Goal: Task Accomplishment & Management: Complete application form

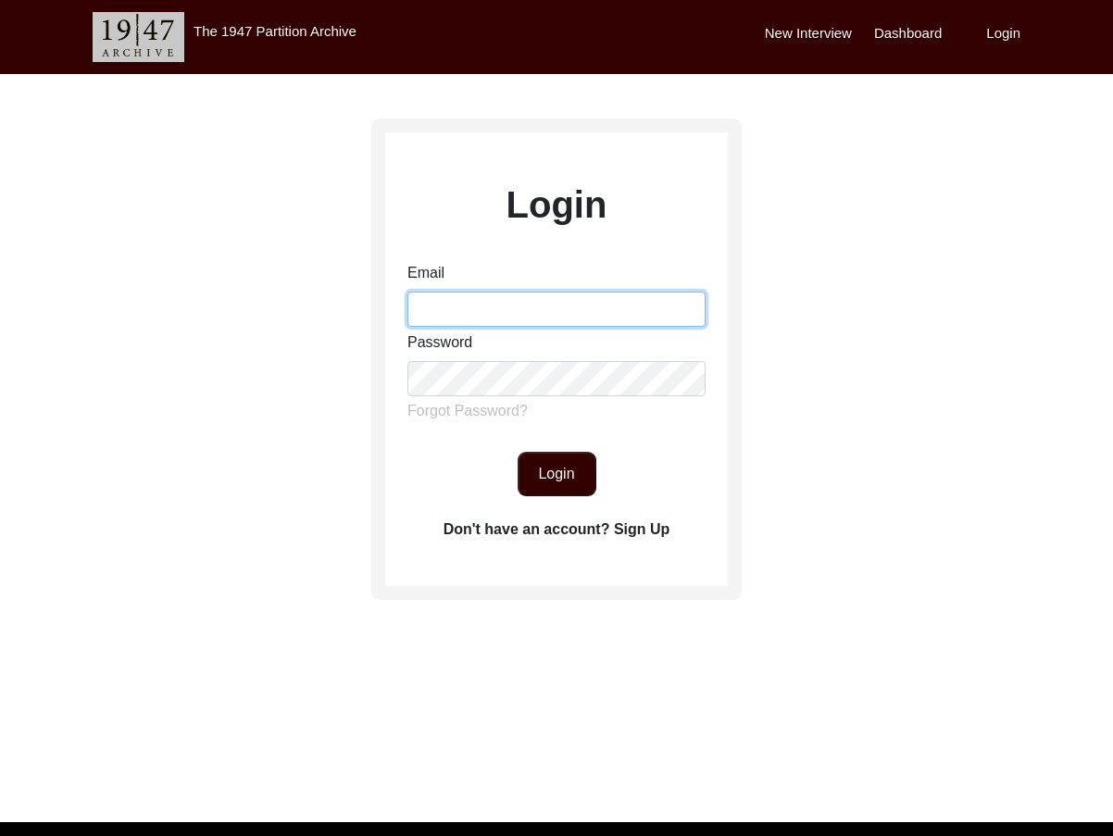
click at [522, 315] on input "Email" at bounding box center [557, 309] width 298 height 35
type input "[EMAIL_ADDRESS][DOMAIN_NAME]"
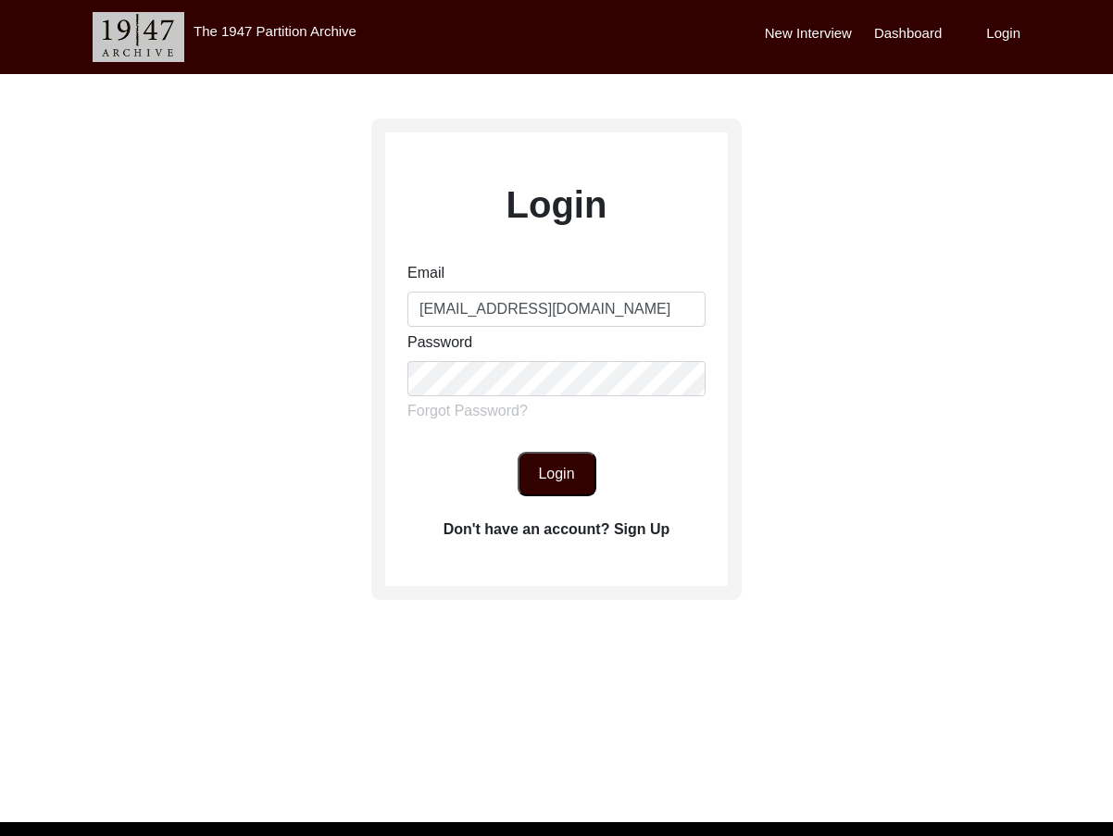
click at [553, 476] on button "Login" at bounding box center [557, 474] width 79 height 44
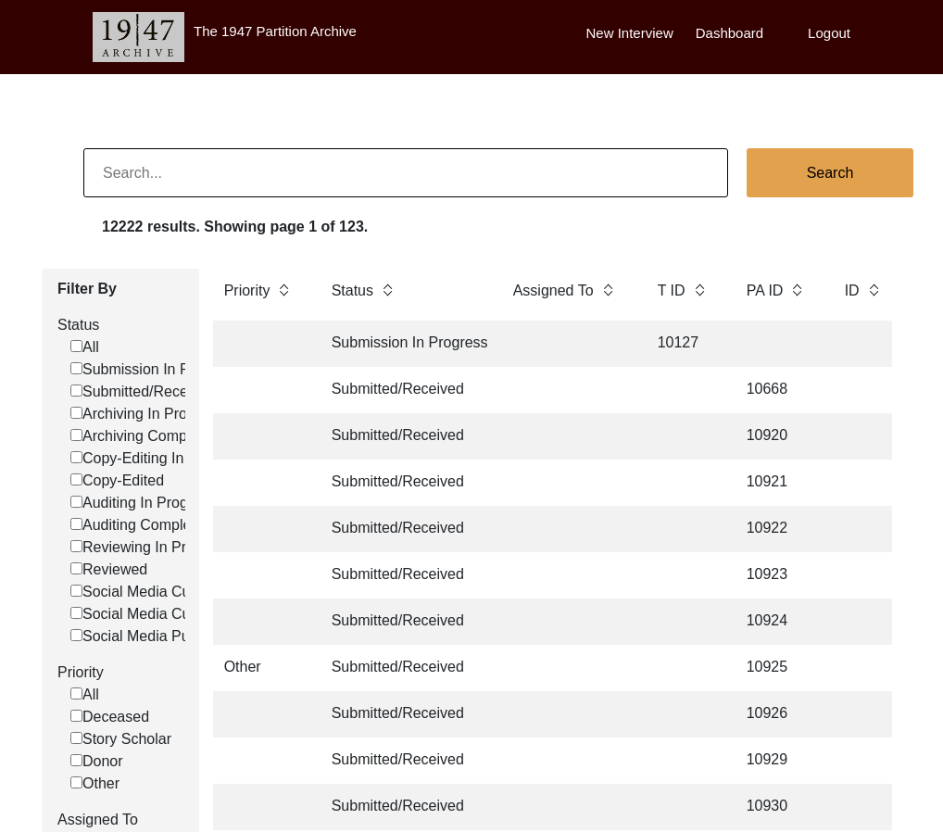
click at [238, 170] on input at bounding box center [405, 172] width 645 height 49
type input "5931"
checkbox input "false"
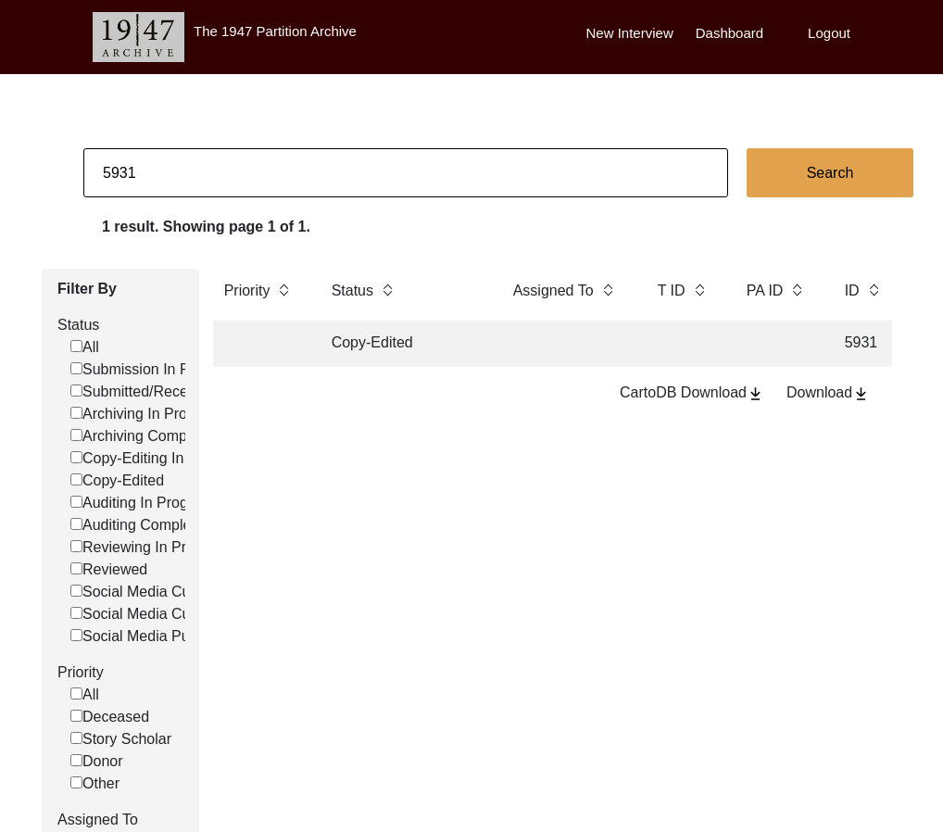
click at [403, 345] on td "Copy-Edited" at bounding box center [403, 343] width 167 height 46
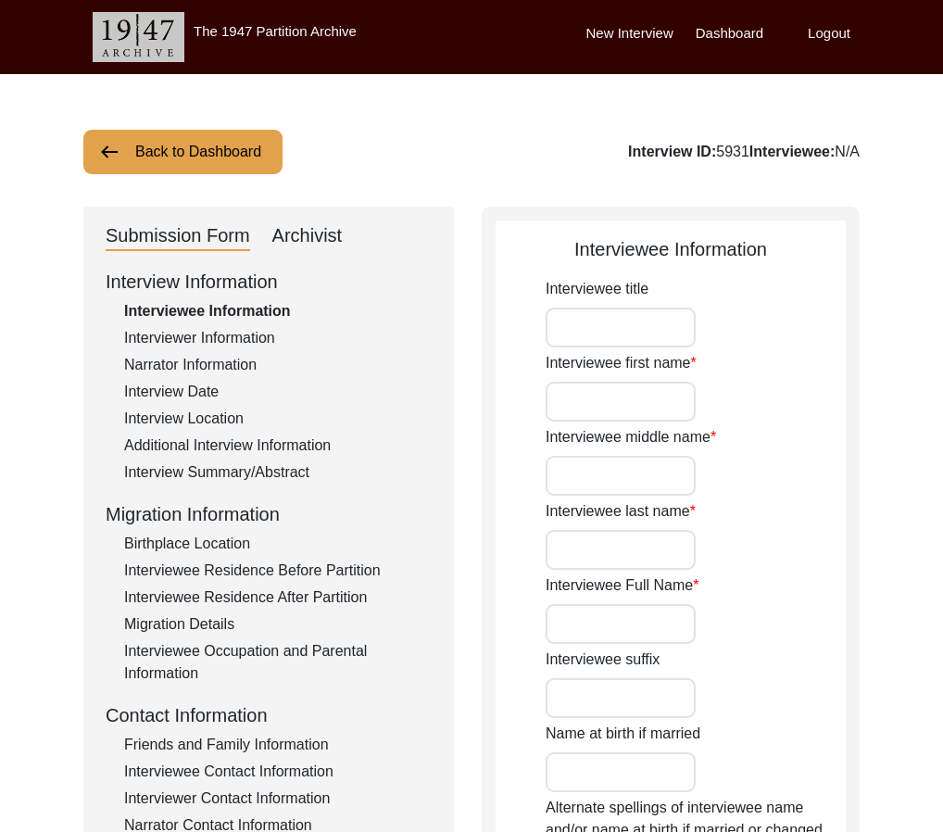
type input "Mr."
type input "[PERSON_NAME]"
type input "Sengupta"
type input "[PERSON_NAME]"
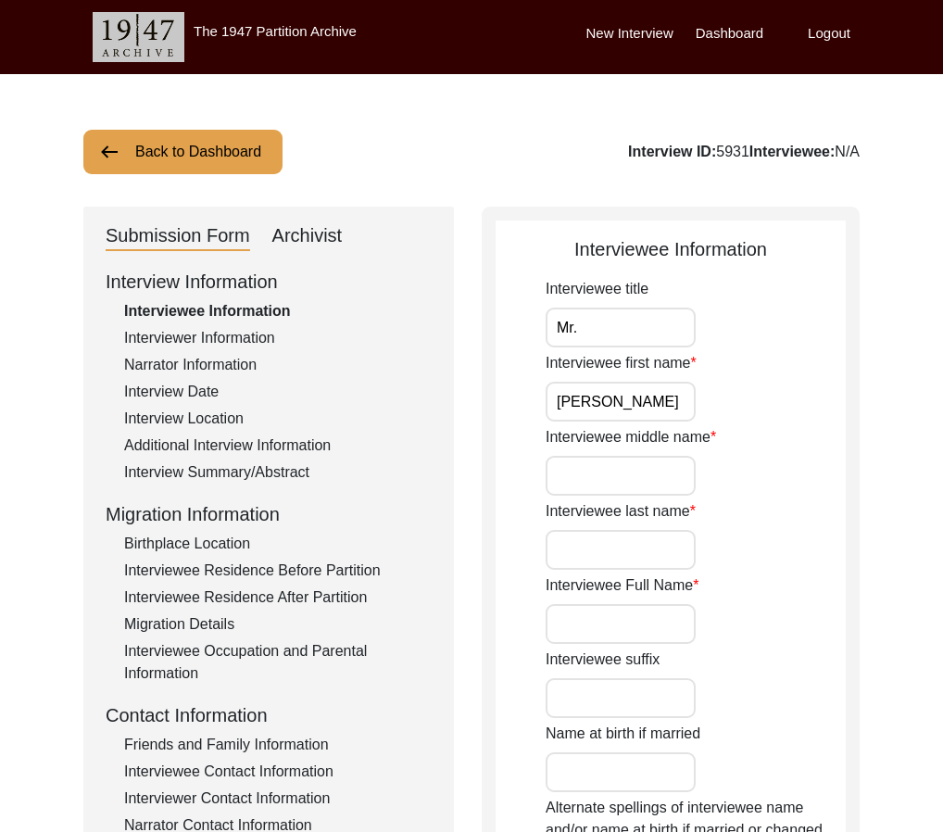
type input "[DATE]"
type input "70"
type input "[DEMOGRAPHIC_DATA]"
type input "no"
type input "Bengali"
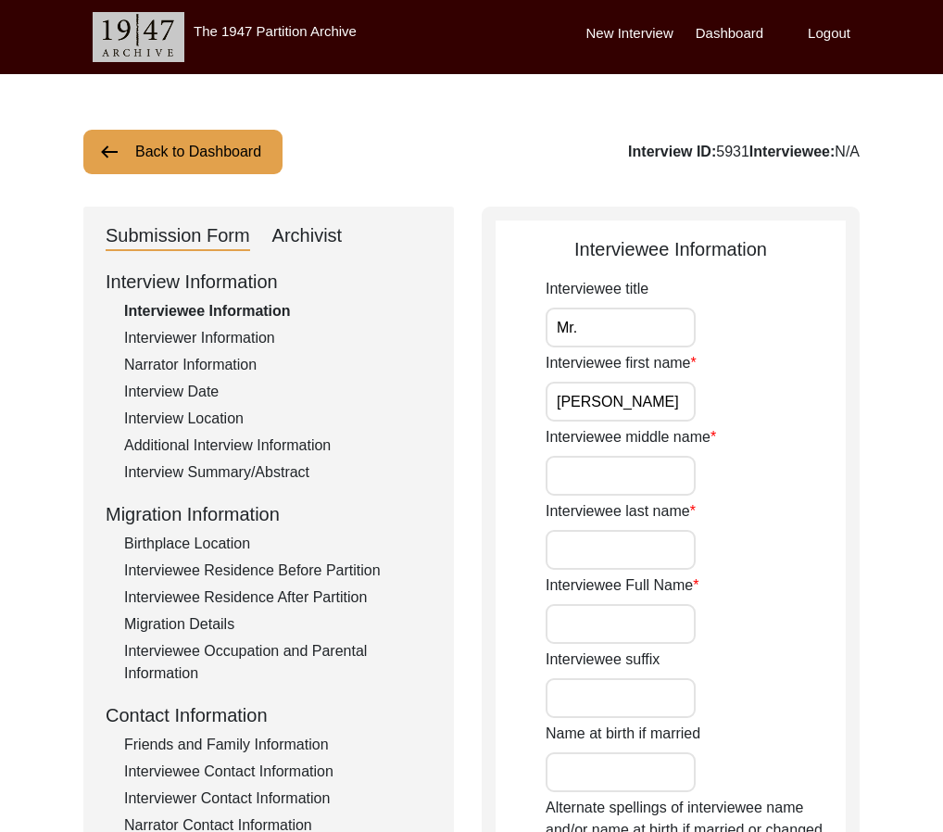
type input "[DEMOGRAPHIC_DATA]"
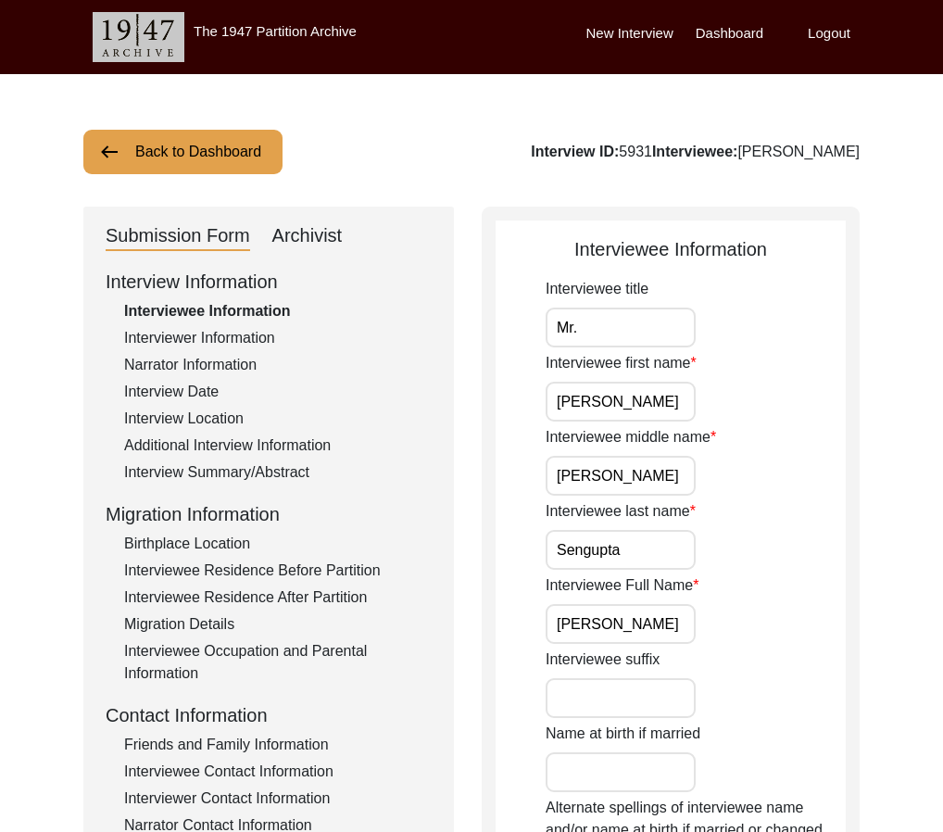
click at [648, 630] on input "[PERSON_NAME]" at bounding box center [621, 624] width 150 height 40
click at [303, 568] on div "Interviewee Residence Before Partition" at bounding box center [278, 570] width 308 height 22
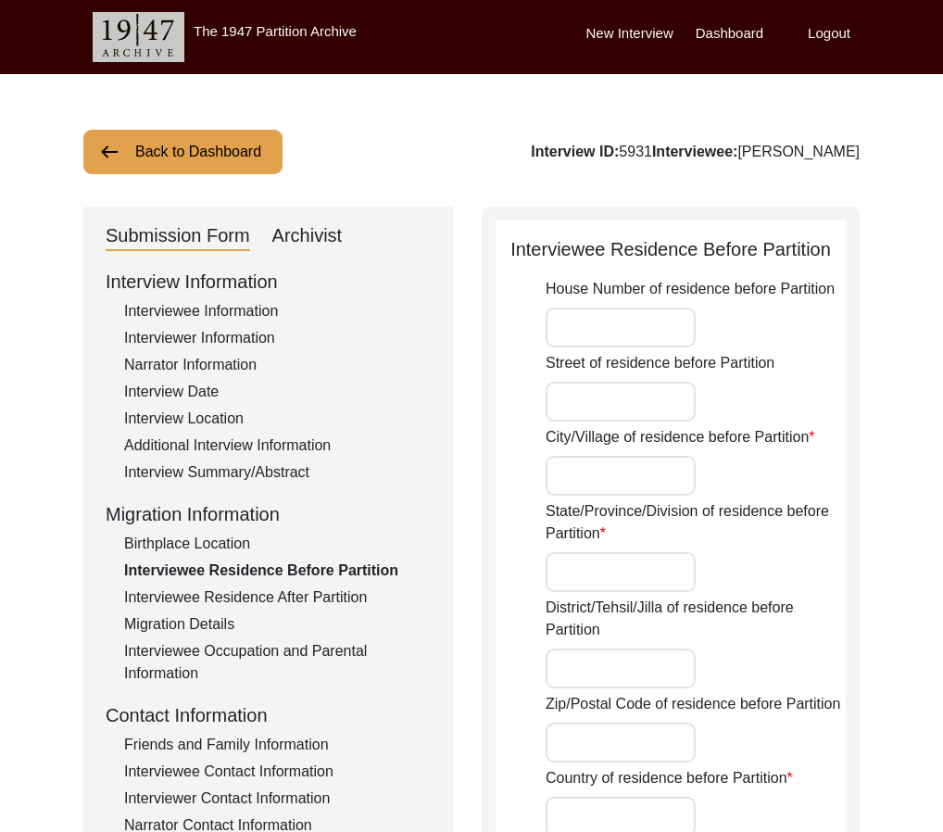
type input "[GEOGRAPHIC_DATA]"
type input "700025"
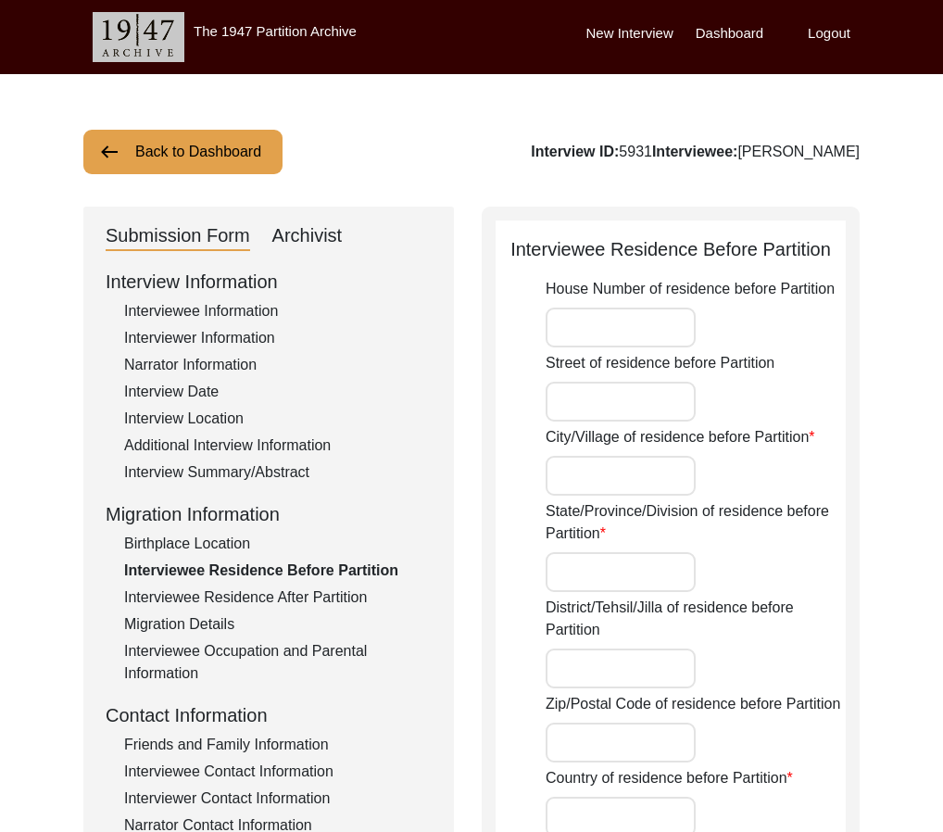
type input "[GEOGRAPHIC_DATA]"
type input "[GEOGRAPHIC_DATA], [GEOGRAPHIC_DATA], [GEOGRAPHIC_DATA]"
type input "22.5726"
type input "88.3639"
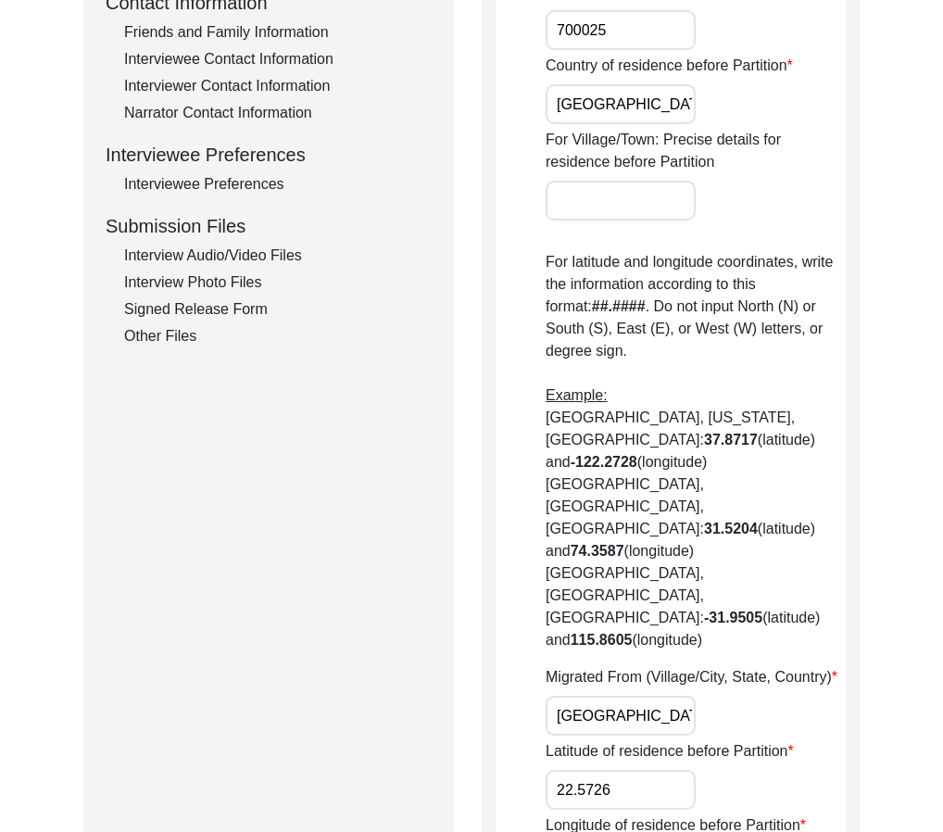
scroll to position [730, 0]
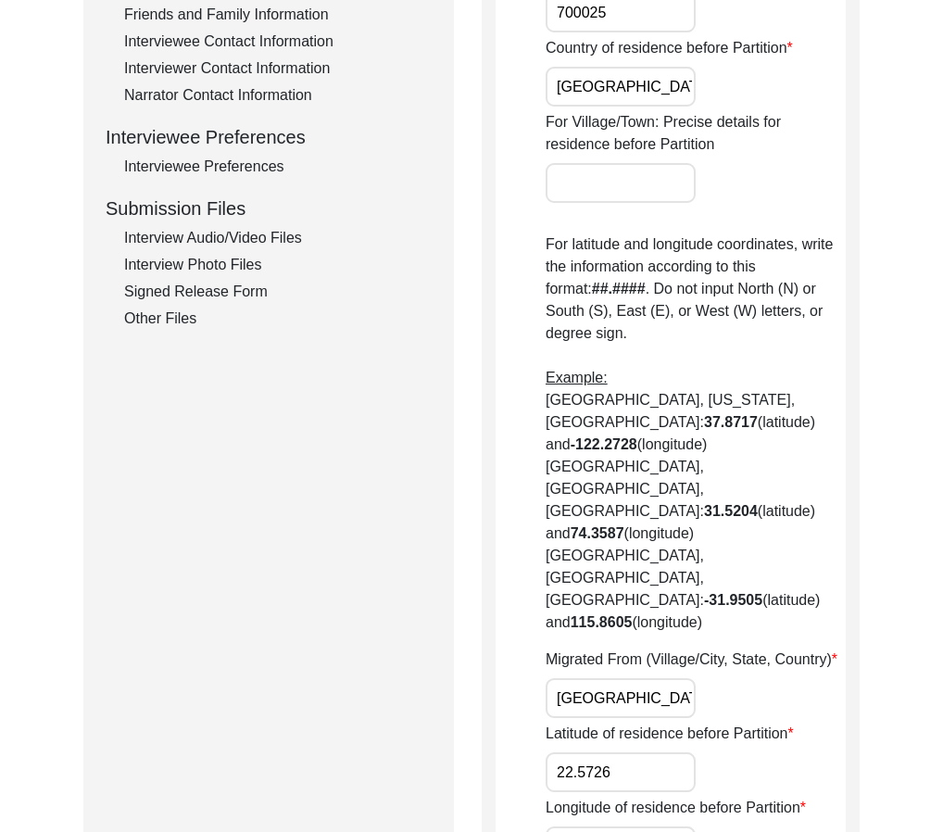
click at [597, 678] on input "[GEOGRAPHIC_DATA], [GEOGRAPHIC_DATA], [GEOGRAPHIC_DATA]" at bounding box center [621, 698] width 150 height 40
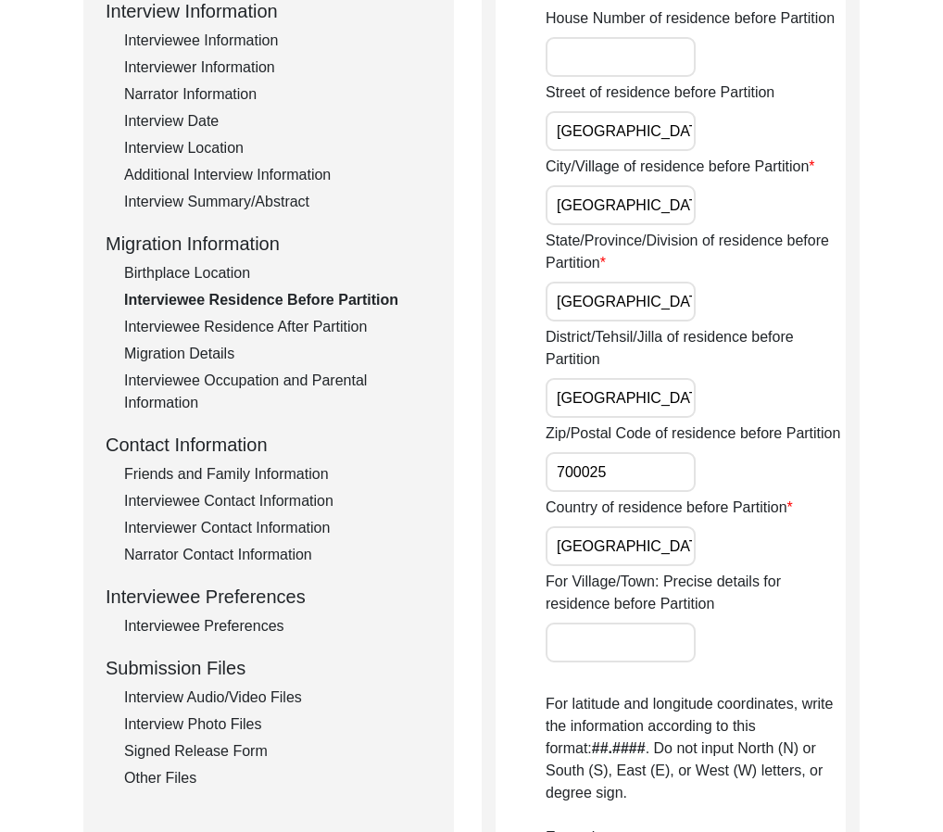
scroll to position [217, 0]
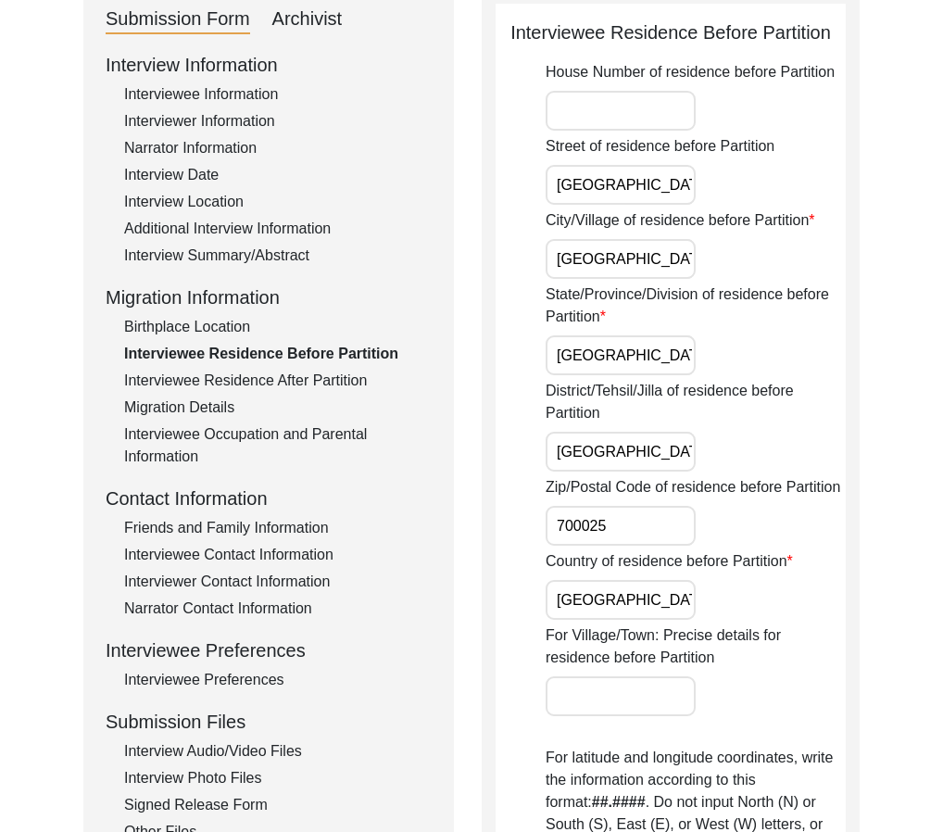
click at [233, 101] on div "Interviewee Information" at bounding box center [278, 94] width 308 height 22
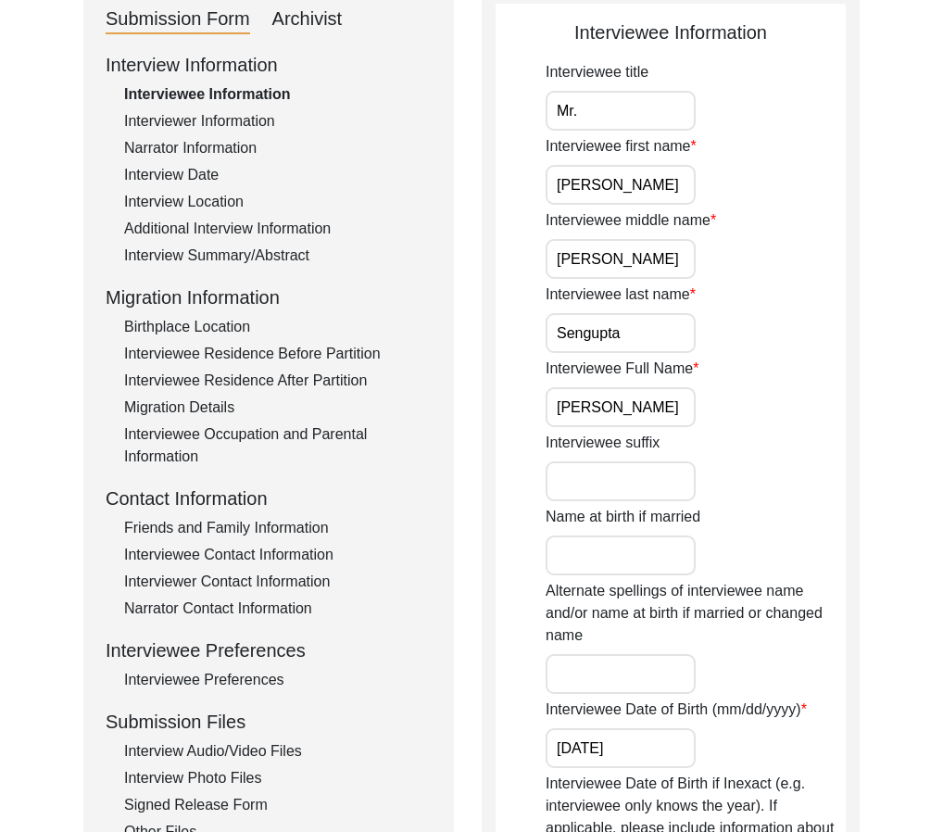
click at [636, 410] on input "[PERSON_NAME]" at bounding box center [621, 407] width 150 height 40
click at [224, 181] on div "Interview Date" at bounding box center [278, 175] width 308 height 22
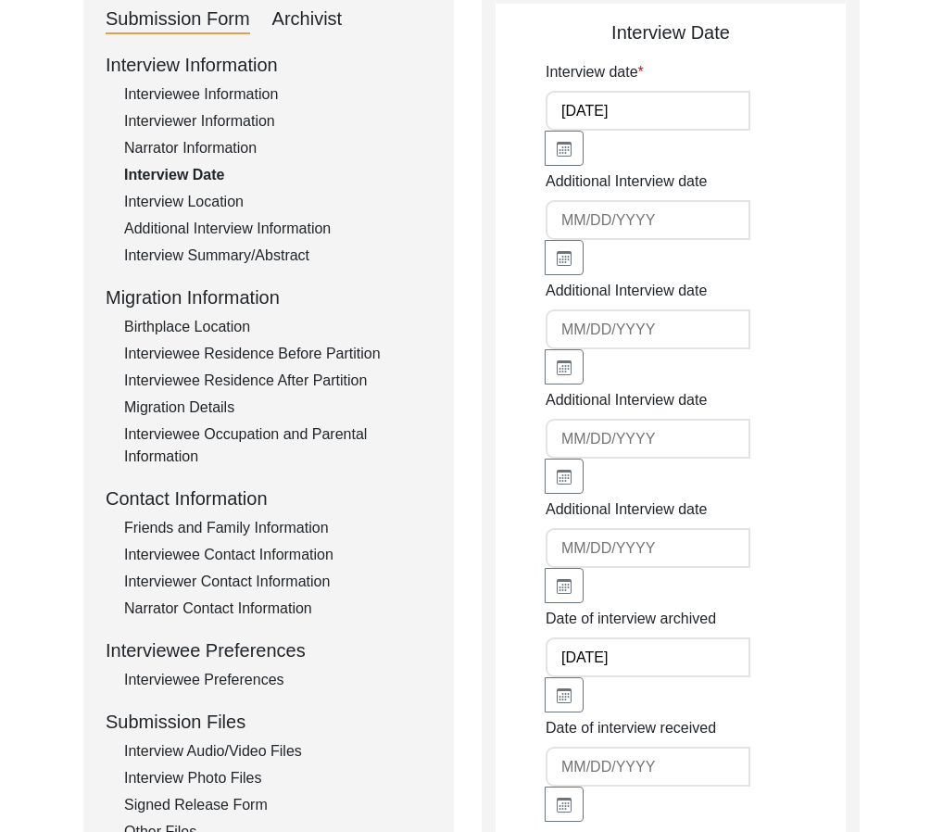
click at [234, 210] on div "Interview Location" at bounding box center [278, 202] width 308 height 22
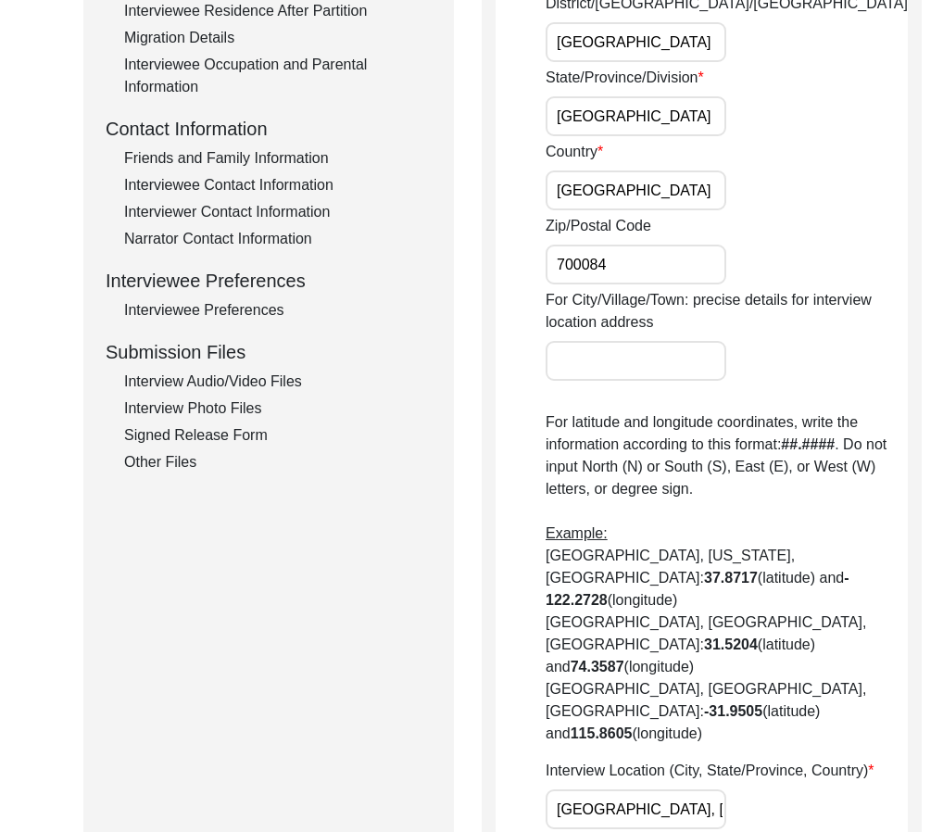
scroll to position [739, 0]
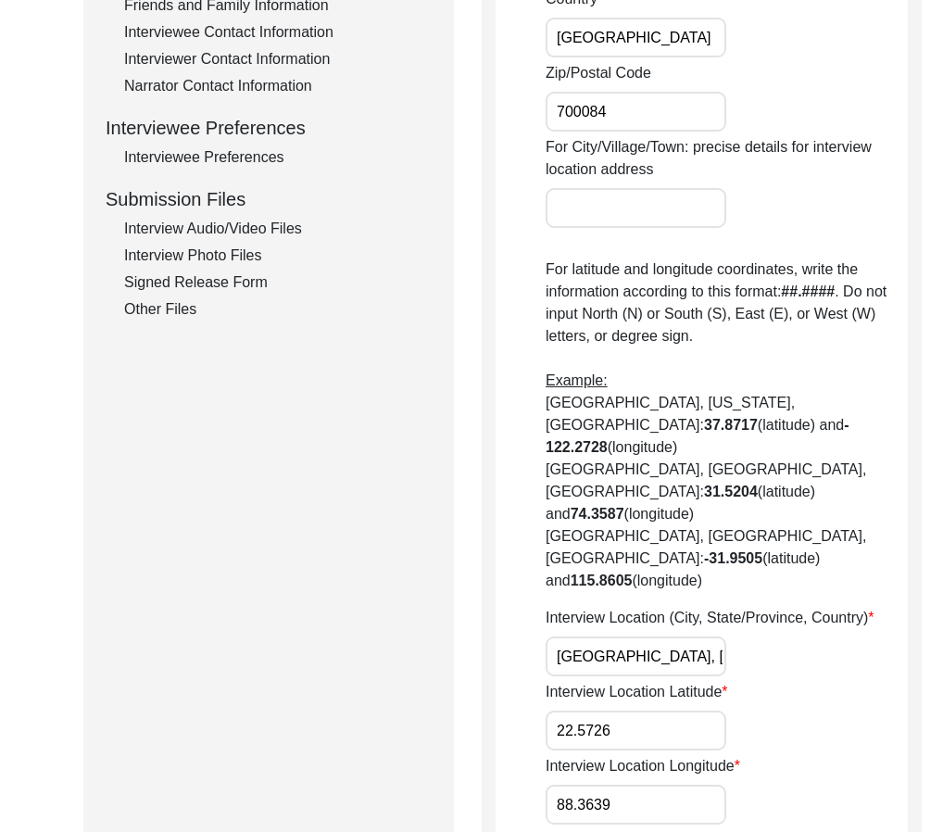
click at [632, 636] on input "[GEOGRAPHIC_DATA], [GEOGRAPHIC_DATA], [GEOGRAPHIC_DATA]" at bounding box center [636, 656] width 181 height 40
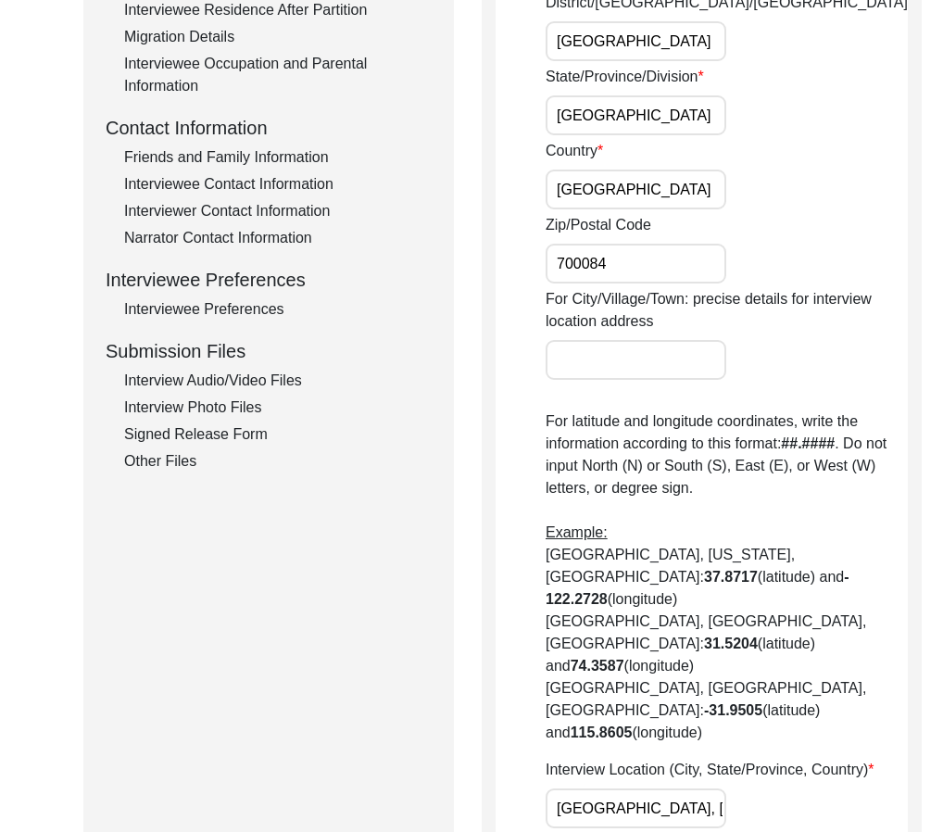
scroll to position [138, 0]
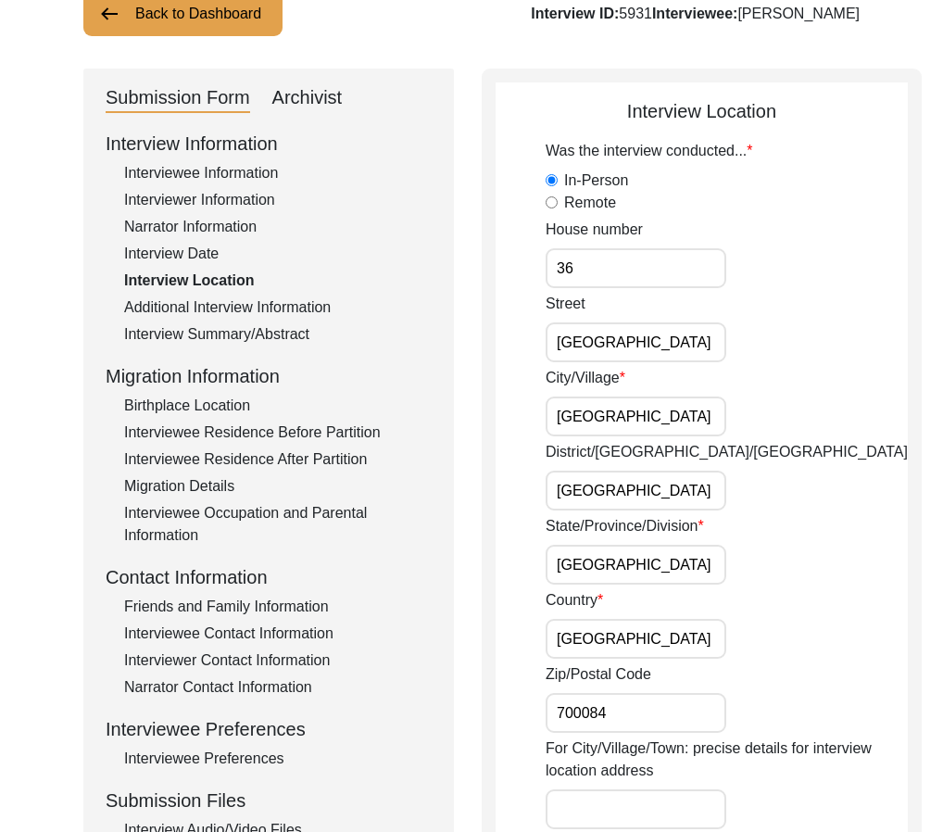
click at [242, 197] on div "Interviewer Information" at bounding box center [278, 200] width 308 height 22
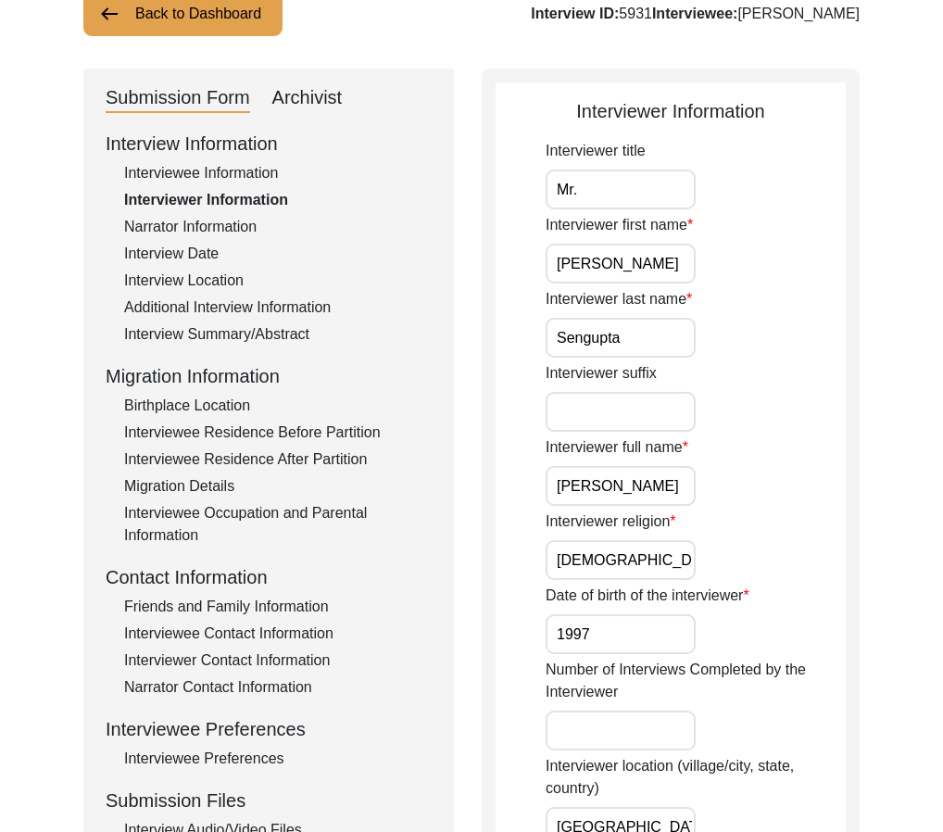
click at [588, 493] on input "[PERSON_NAME]" at bounding box center [621, 486] width 150 height 40
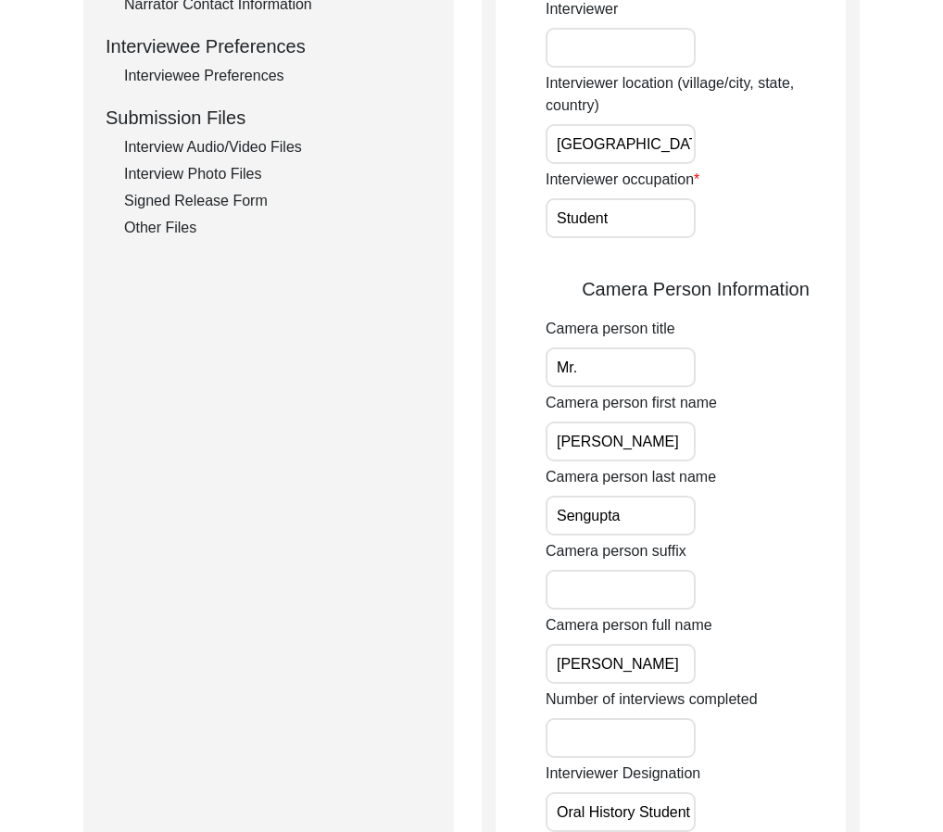
scroll to position [956, 0]
